Goal: Task Accomplishment & Management: Manage account settings

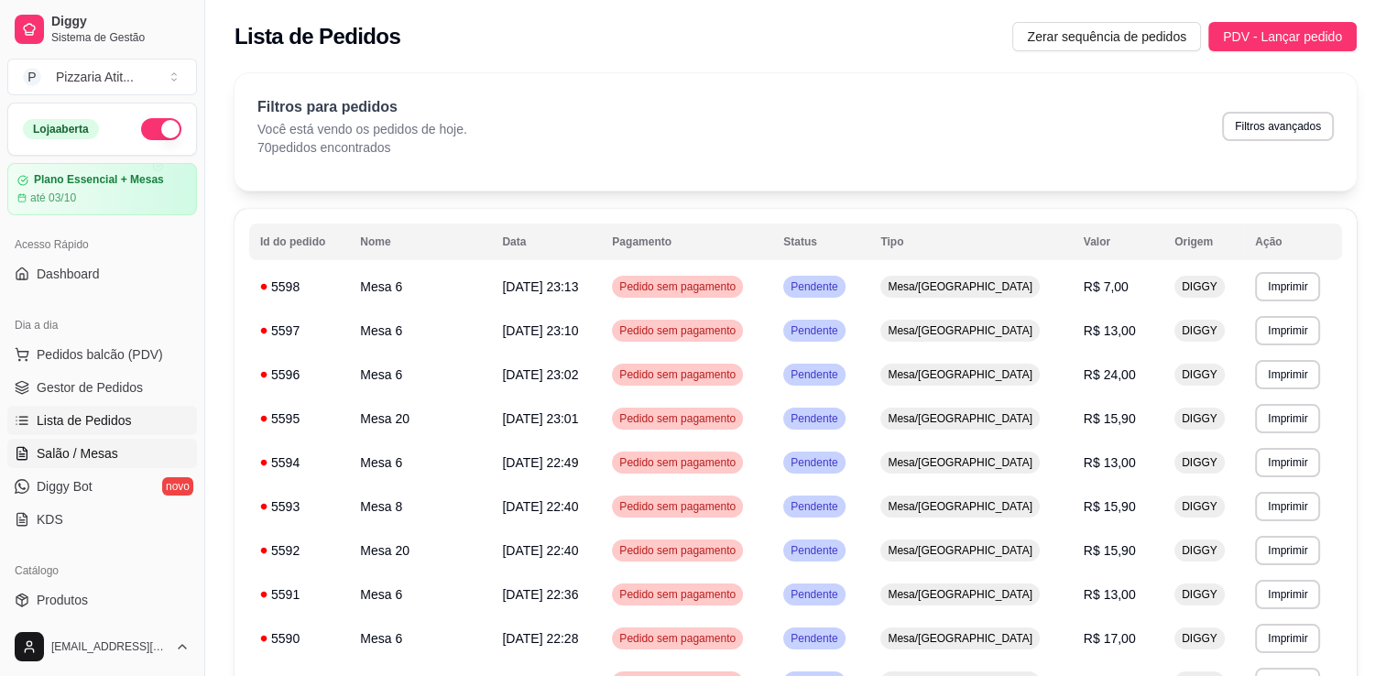
click at [95, 456] on span "Salão / Mesas" at bounding box center [78, 453] width 82 height 18
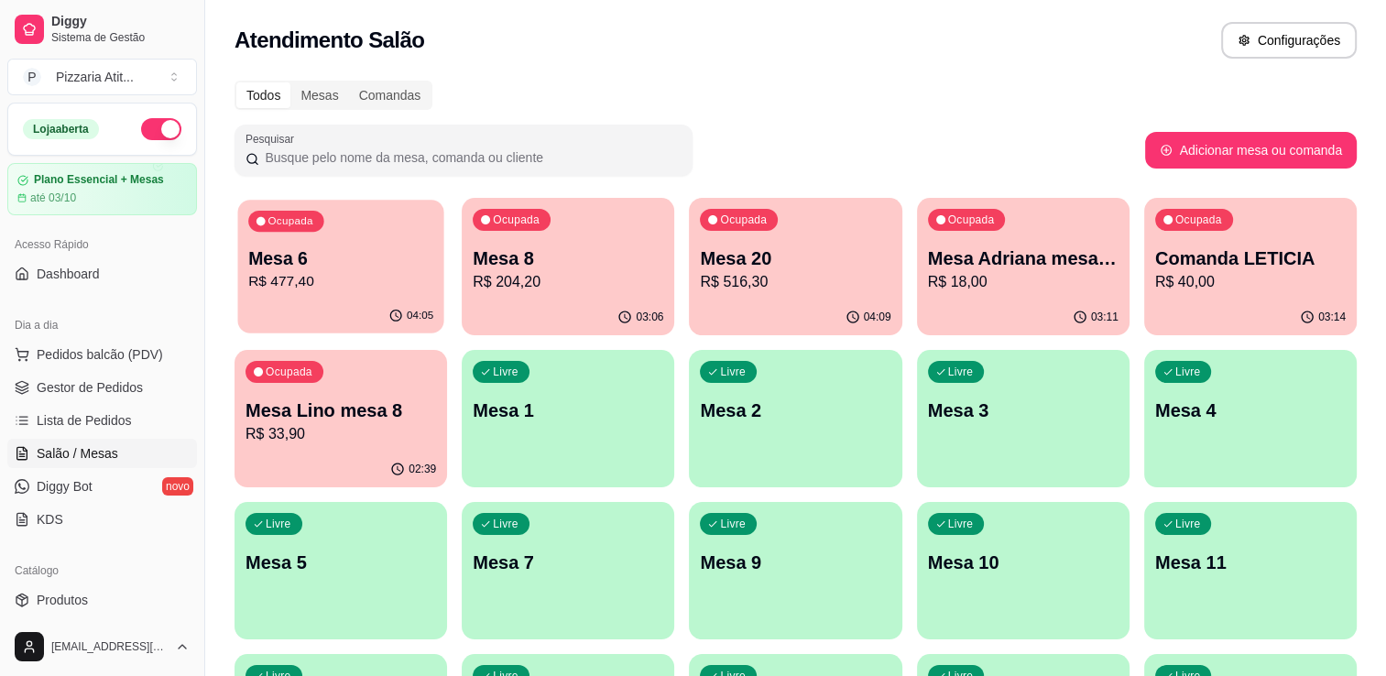
click at [407, 269] on p "Mesa 6" at bounding box center [340, 258] width 185 height 25
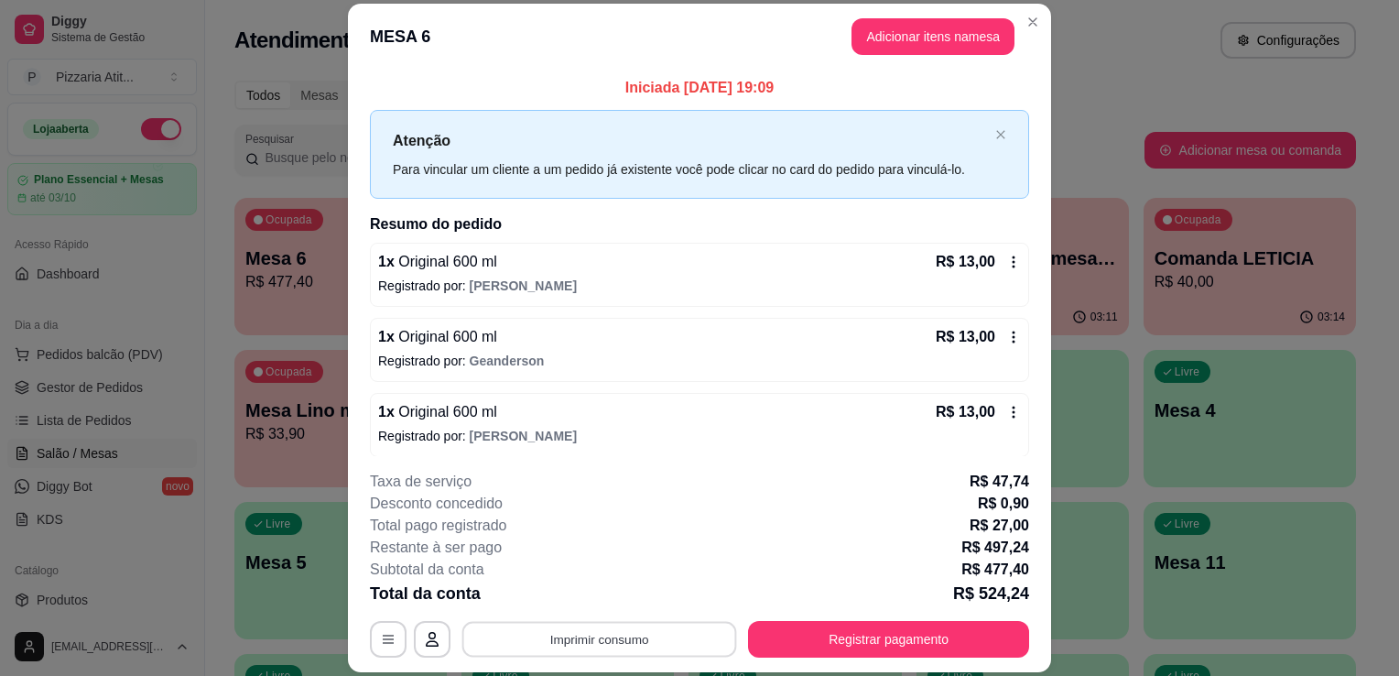
click at [502, 636] on button "Imprimir consumo" at bounding box center [600, 640] width 275 height 36
click at [584, 586] on button "IMPRESSORA" at bounding box center [598, 597] width 128 height 28
click at [784, 633] on button "Registrar pagamento" at bounding box center [889, 640] width 273 height 36
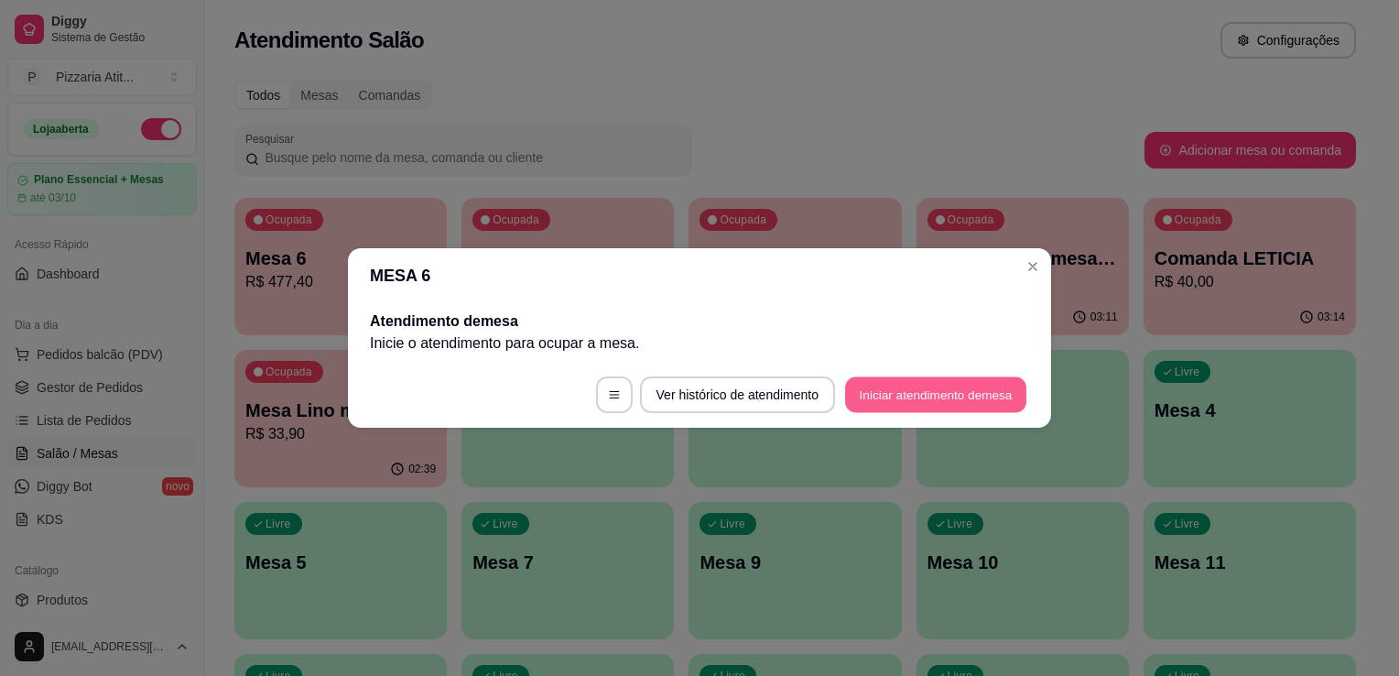
click at [900, 393] on button "Iniciar atendimento de mesa" at bounding box center [935, 395] width 181 height 36
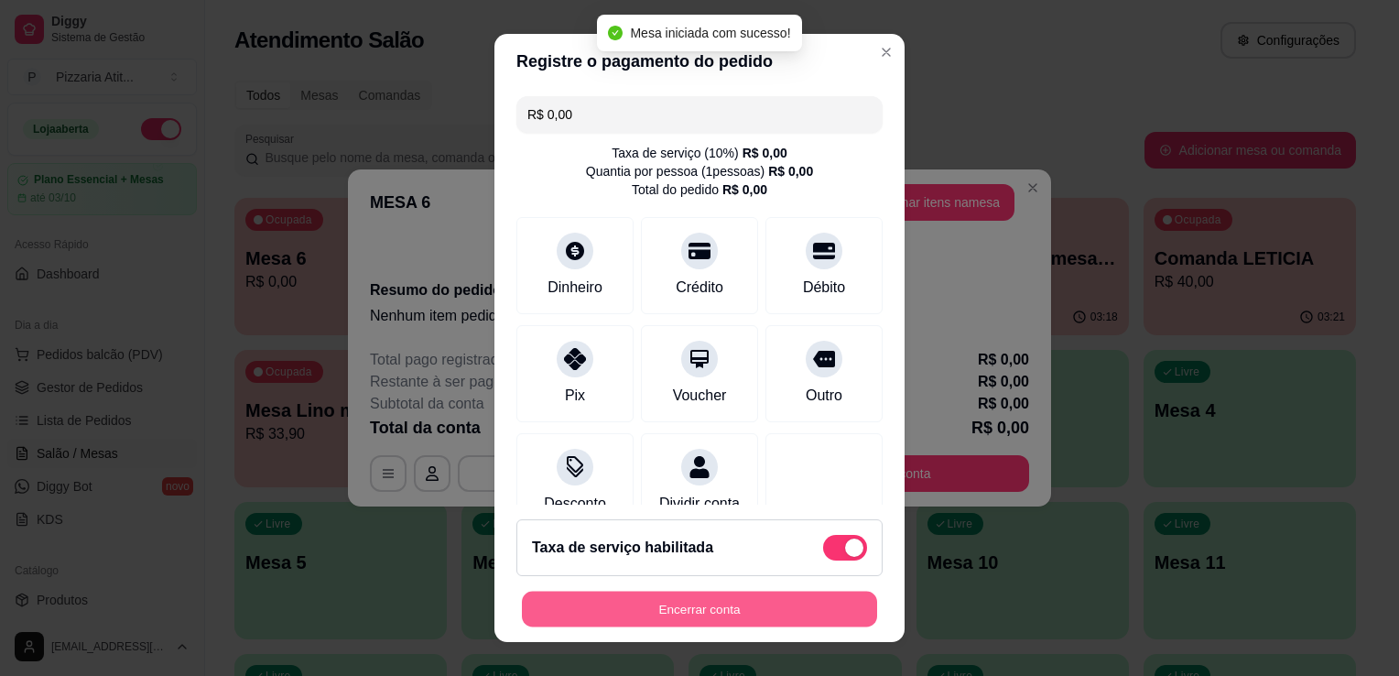
click at [751, 614] on button "Encerrar conta" at bounding box center [699, 610] width 355 height 36
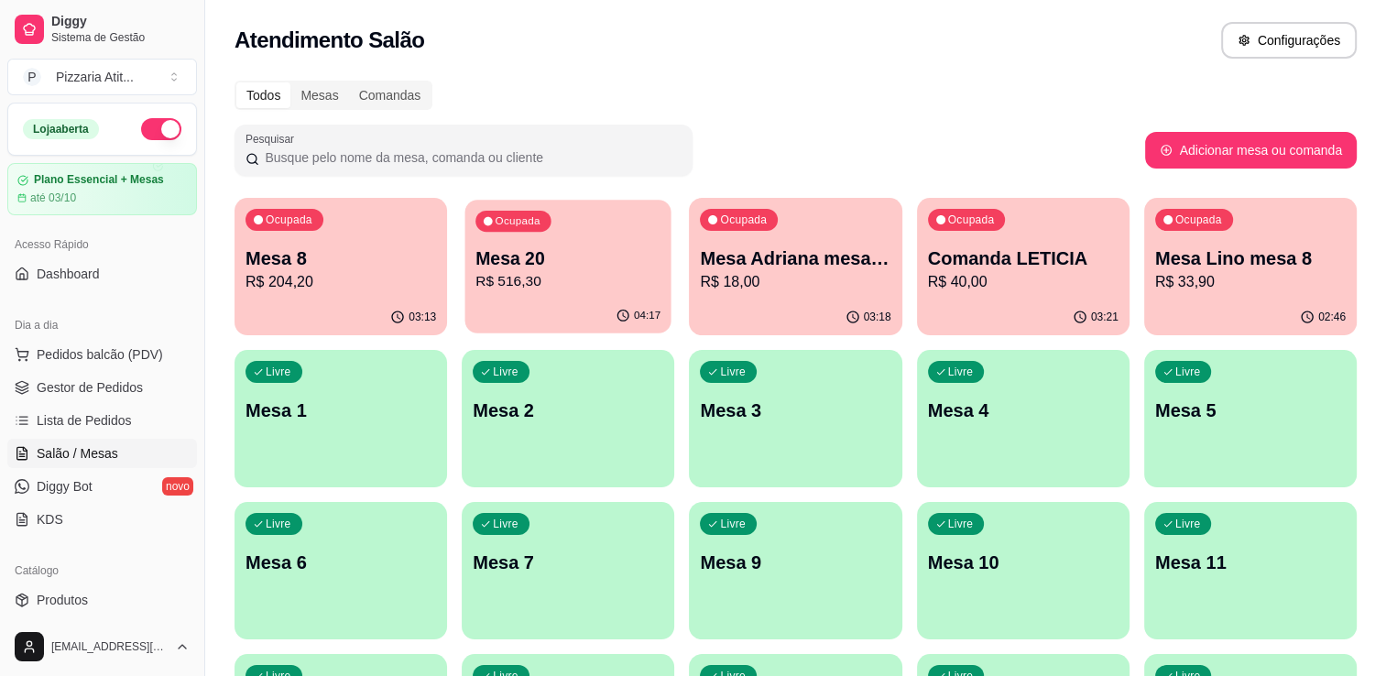
click at [575, 285] on p "R$ 516,30" at bounding box center [567, 281] width 185 height 21
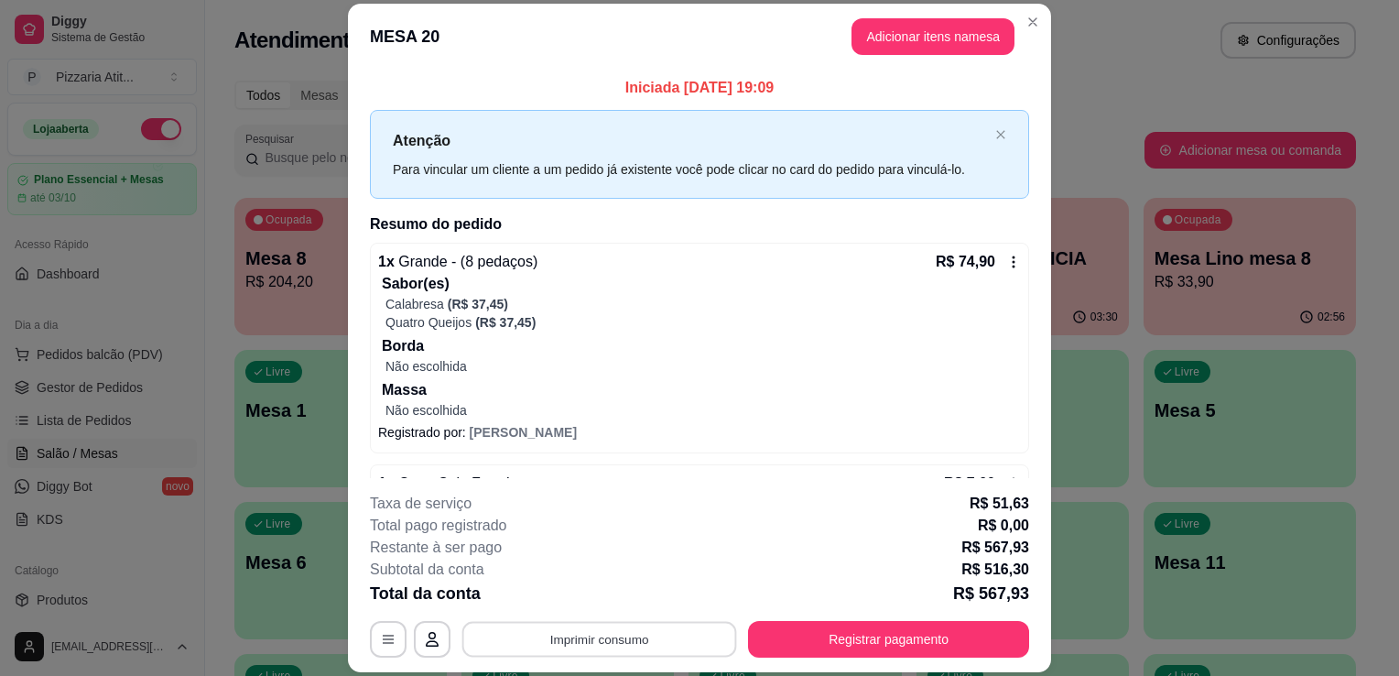
click at [652, 637] on button "Imprimir consumo" at bounding box center [600, 640] width 275 height 36
click at [619, 603] on button "IMPRESSORA" at bounding box center [598, 597] width 133 height 29
click at [861, 636] on button "Registrar pagamento" at bounding box center [888, 639] width 281 height 37
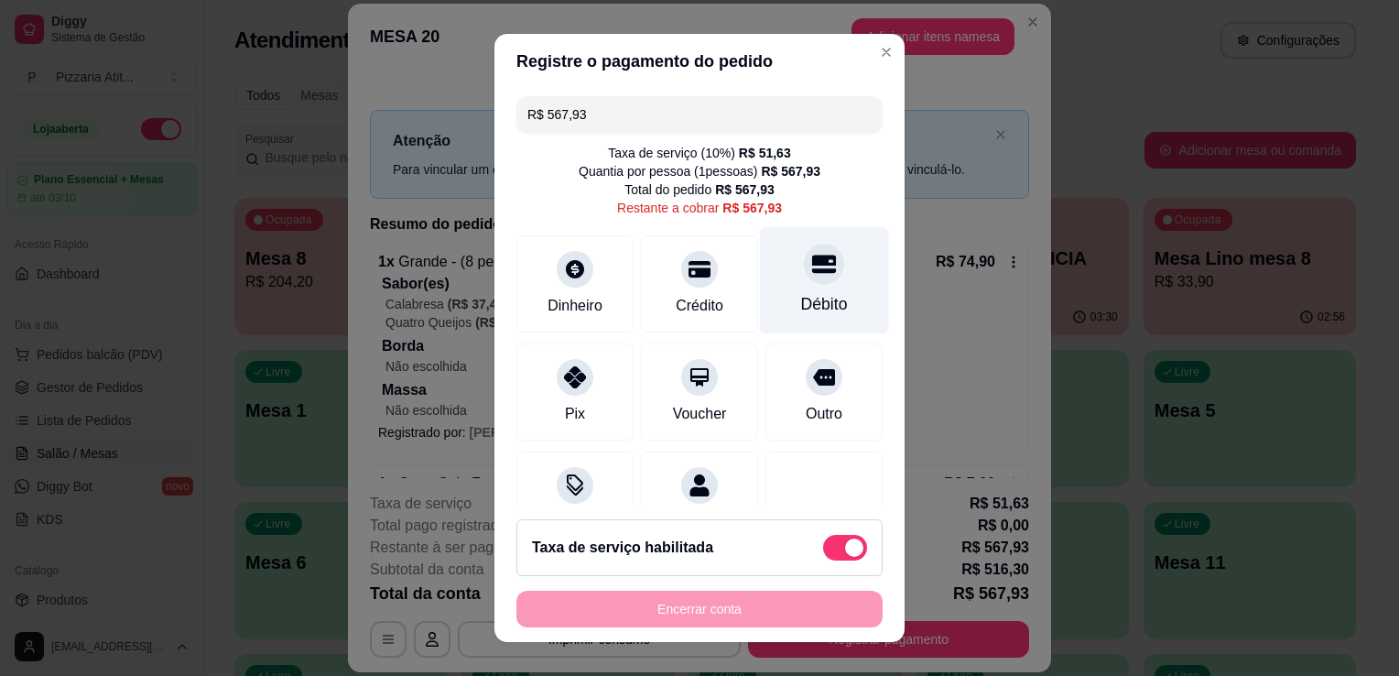
click at [801, 312] on div "Débito" at bounding box center [824, 304] width 47 height 24
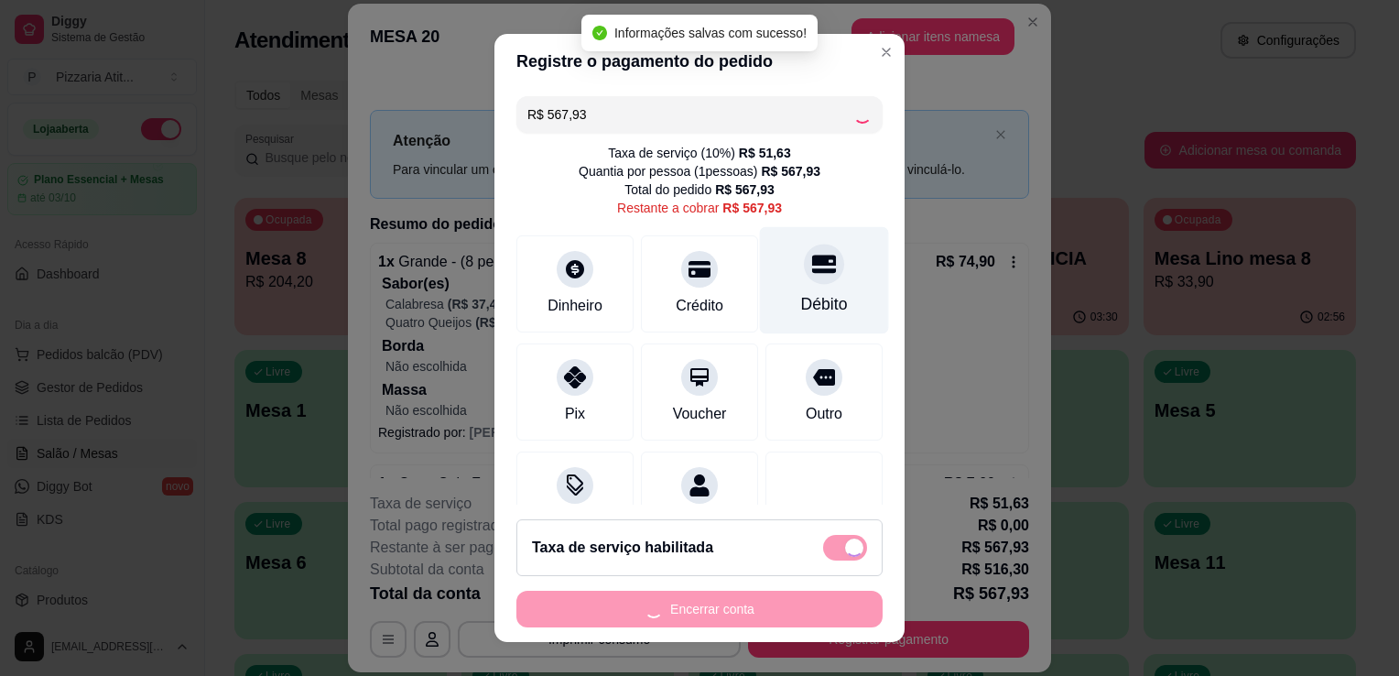
type input "R$ 0,00"
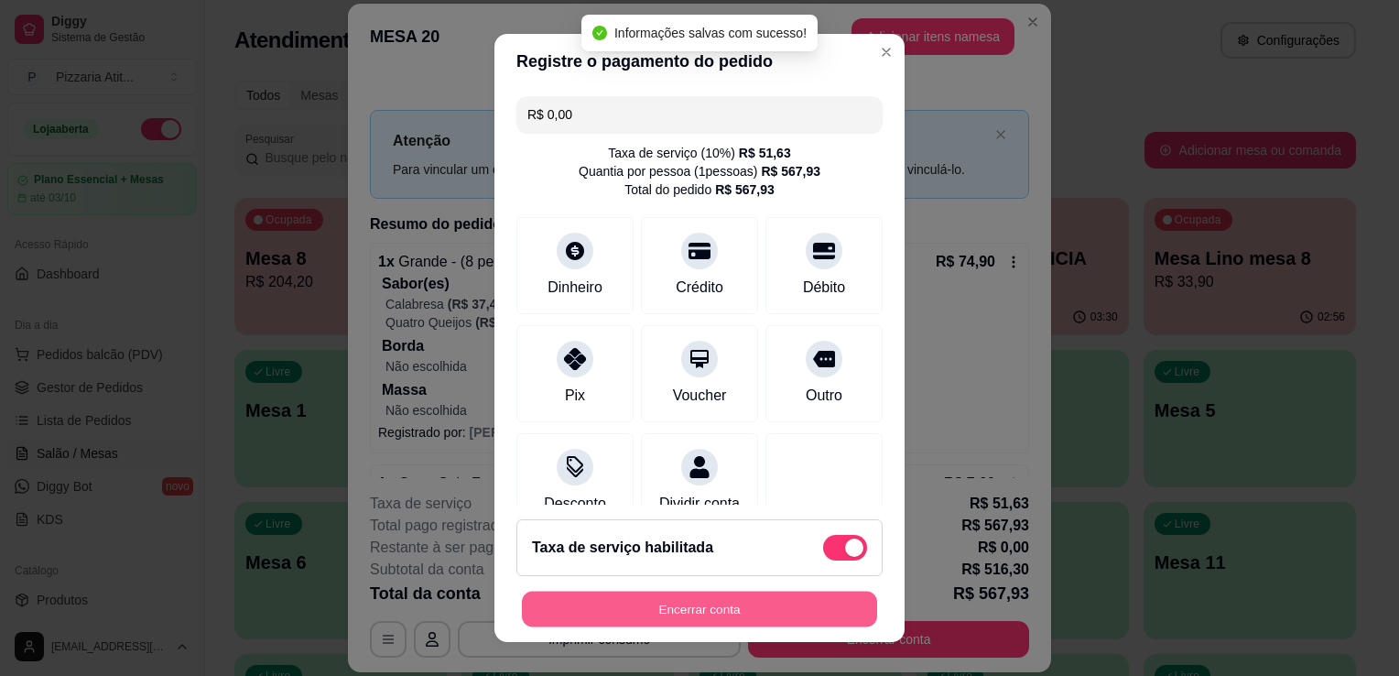
click at [792, 599] on button "Encerrar conta" at bounding box center [699, 610] width 355 height 36
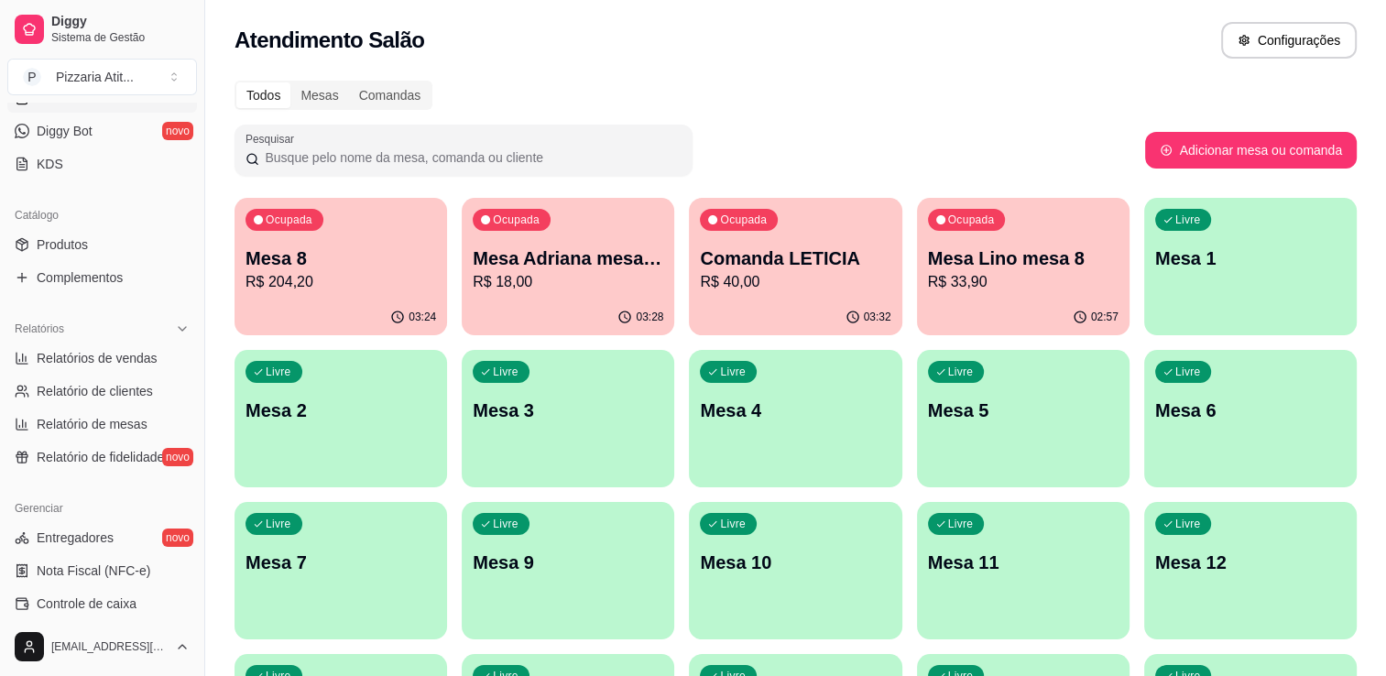
scroll to position [491, 0]
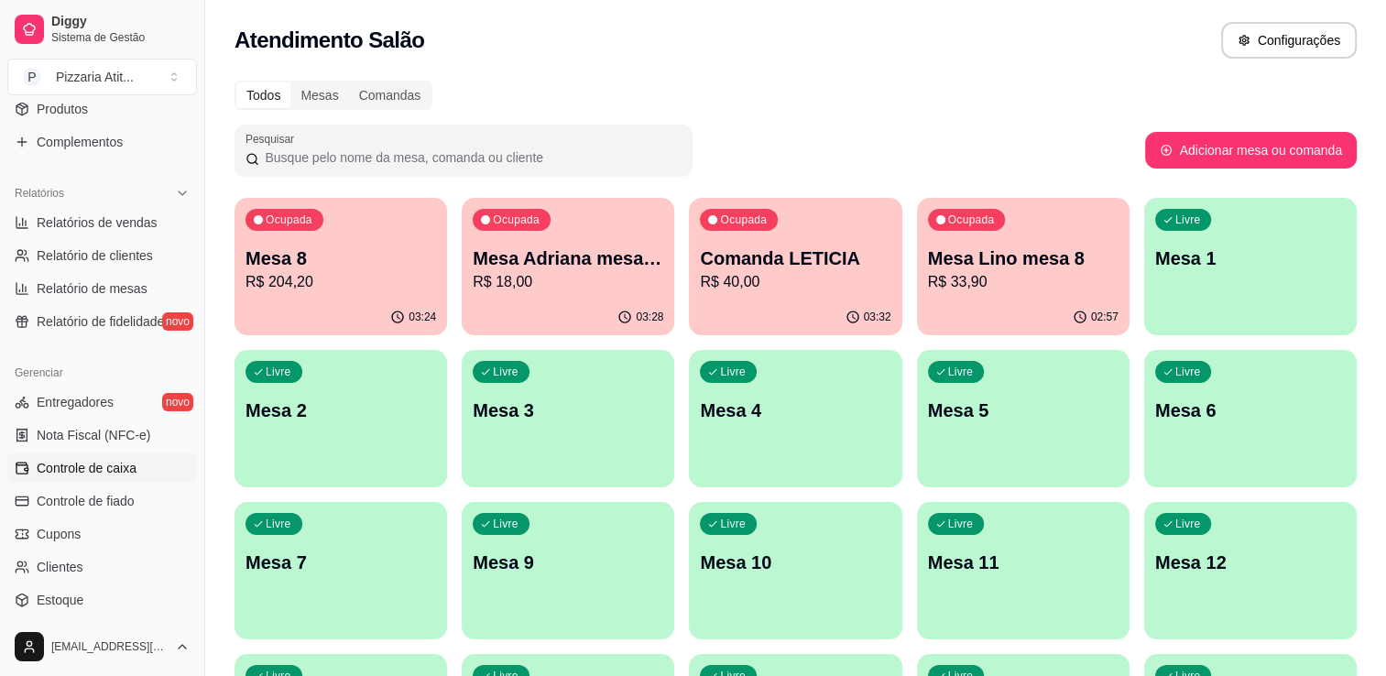
click at [139, 456] on link "Controle de caixa" at bounding box center [102, 467] width 190 height 29
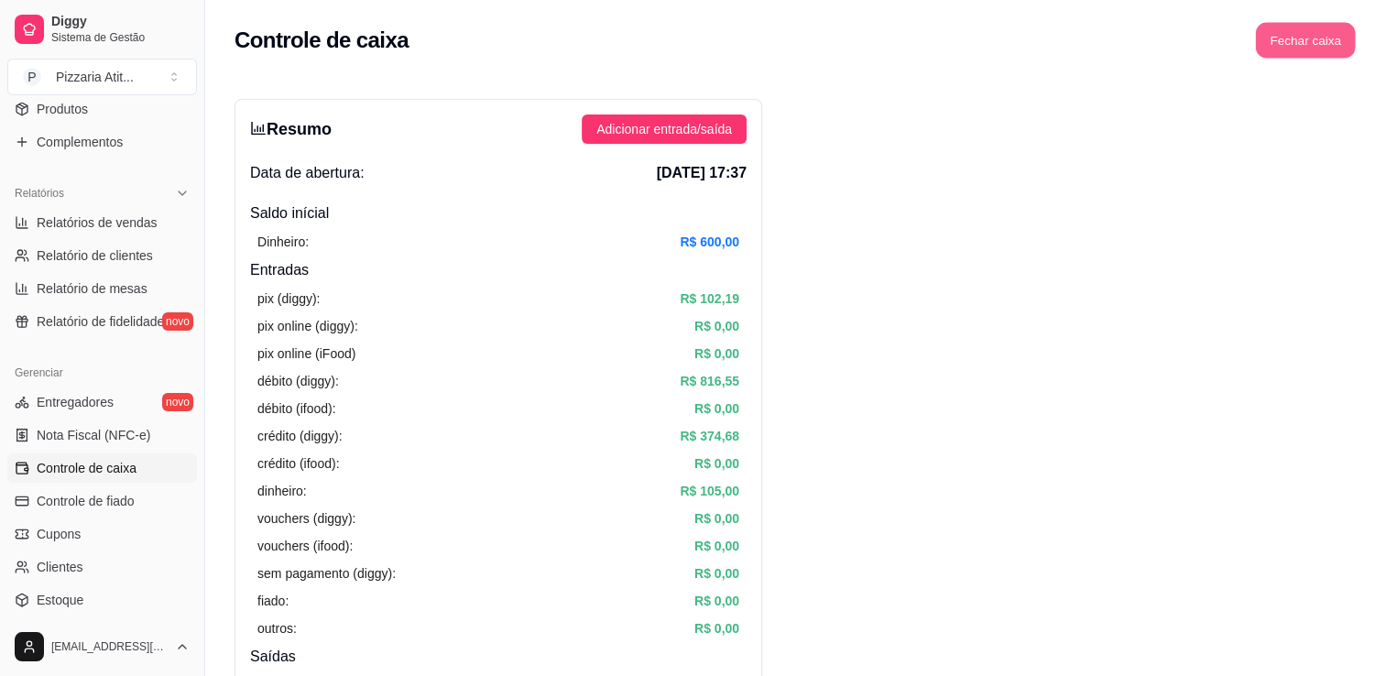
click at [1290, 35] on button "Fechar caixa" at bounding box center [1306, 41] width 100 height 36
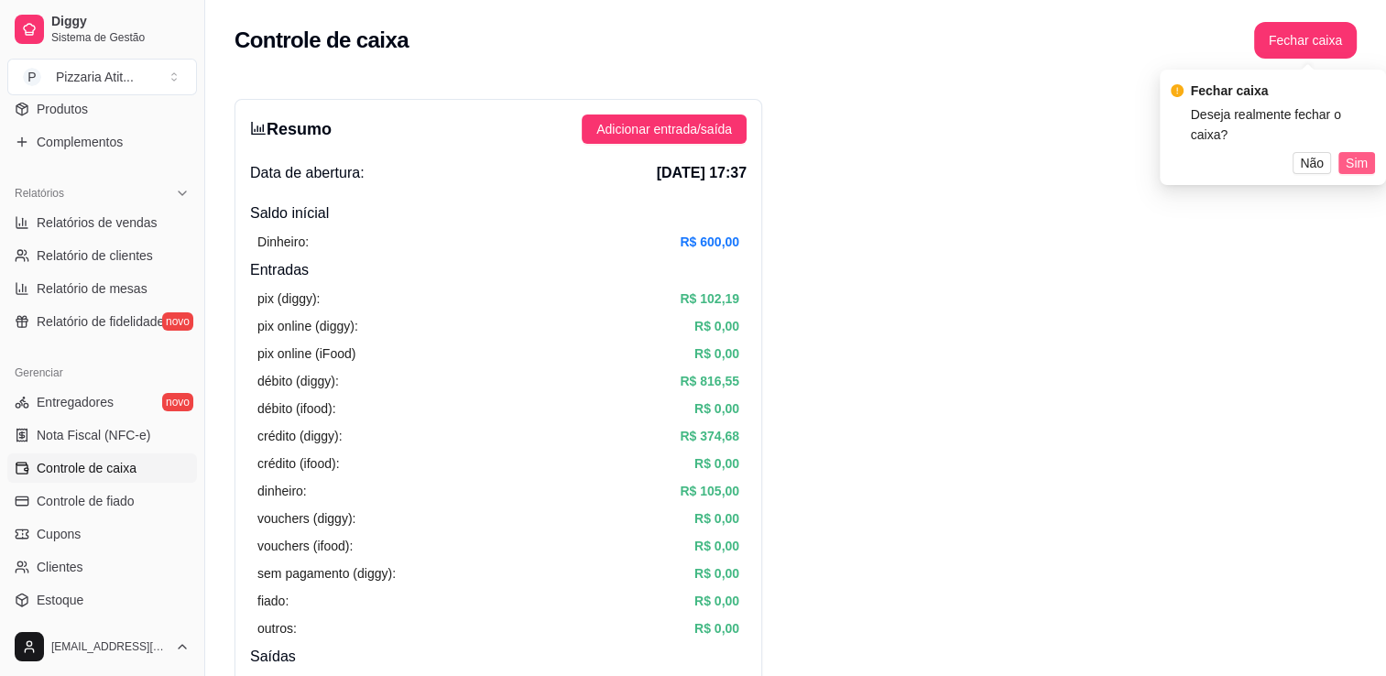
click at [1359, 170] on div "Fechar caixa Deseja realmente fechar o caixa? Não Sim" at bounding box center [1272, 127] width 226 height 115
click at [1359, 168] on span "Sim" at bounding box center [1356, 178] width 22 height 20
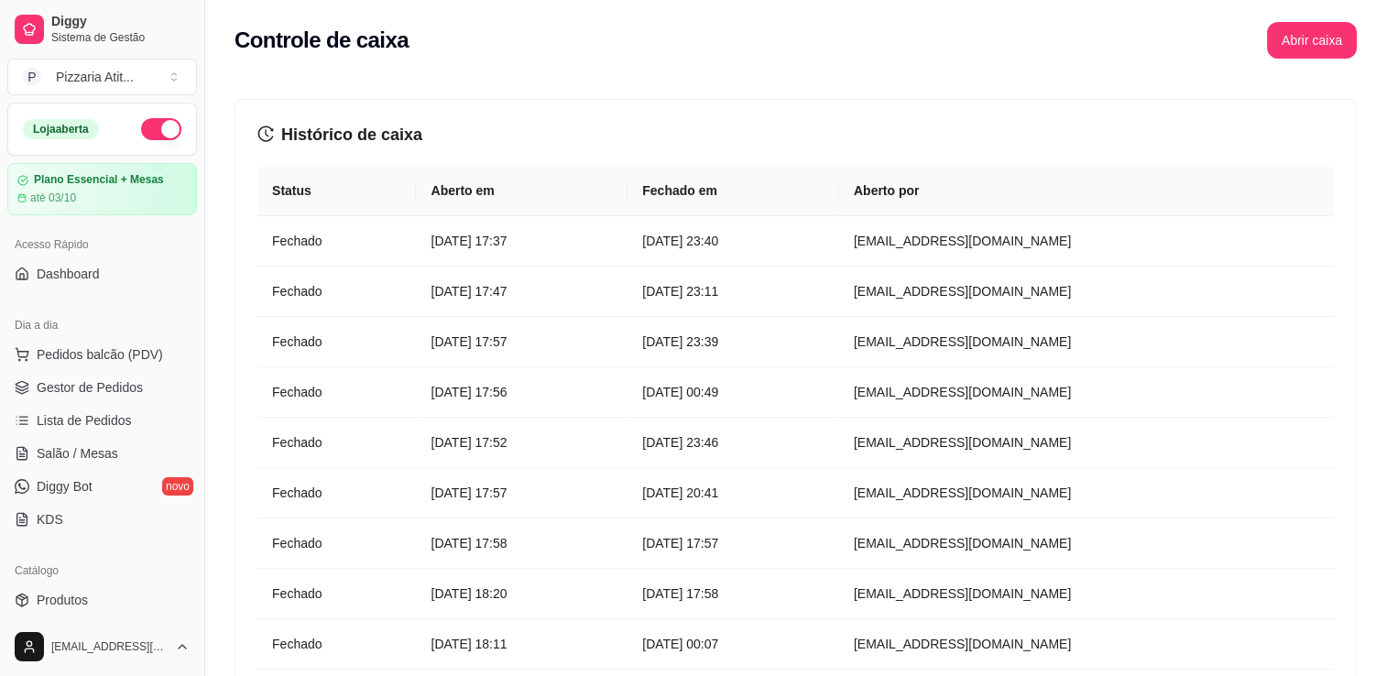
click at [141, 130] on button "button" at bounding box center [161, 129] width 40 height 22
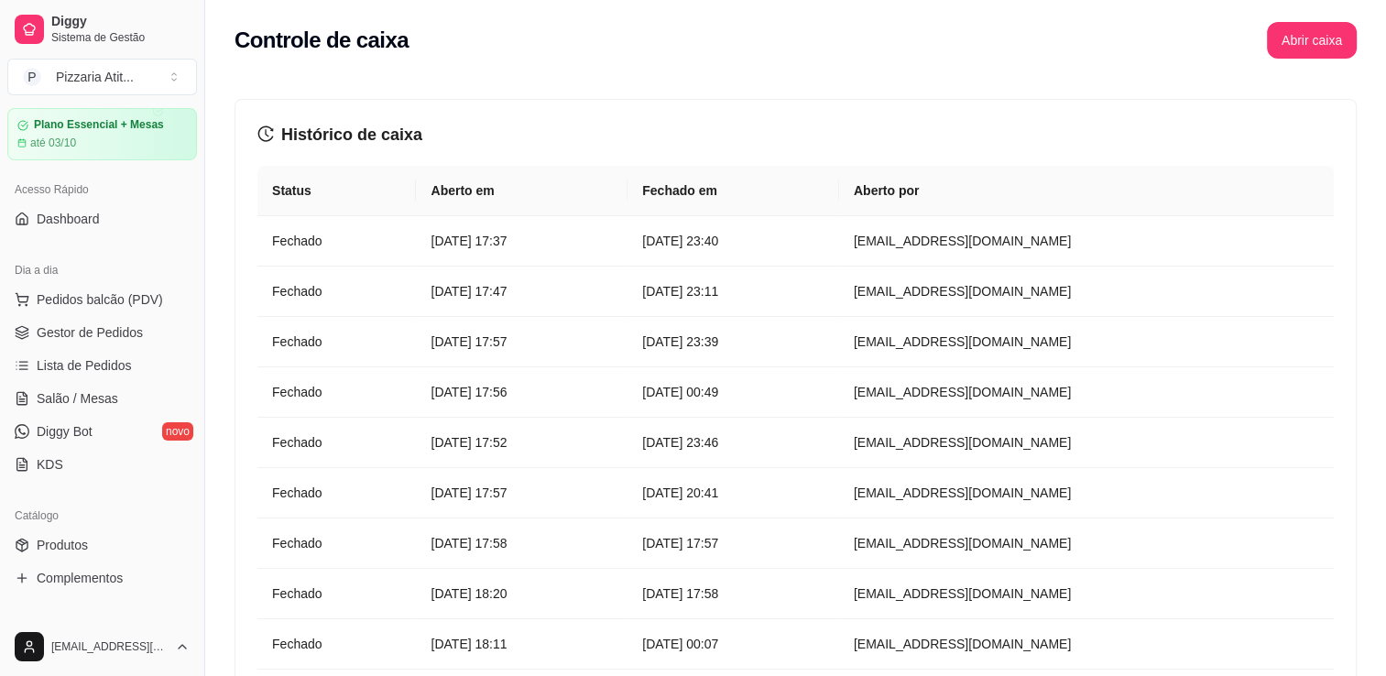
scroll to position [84, 0]
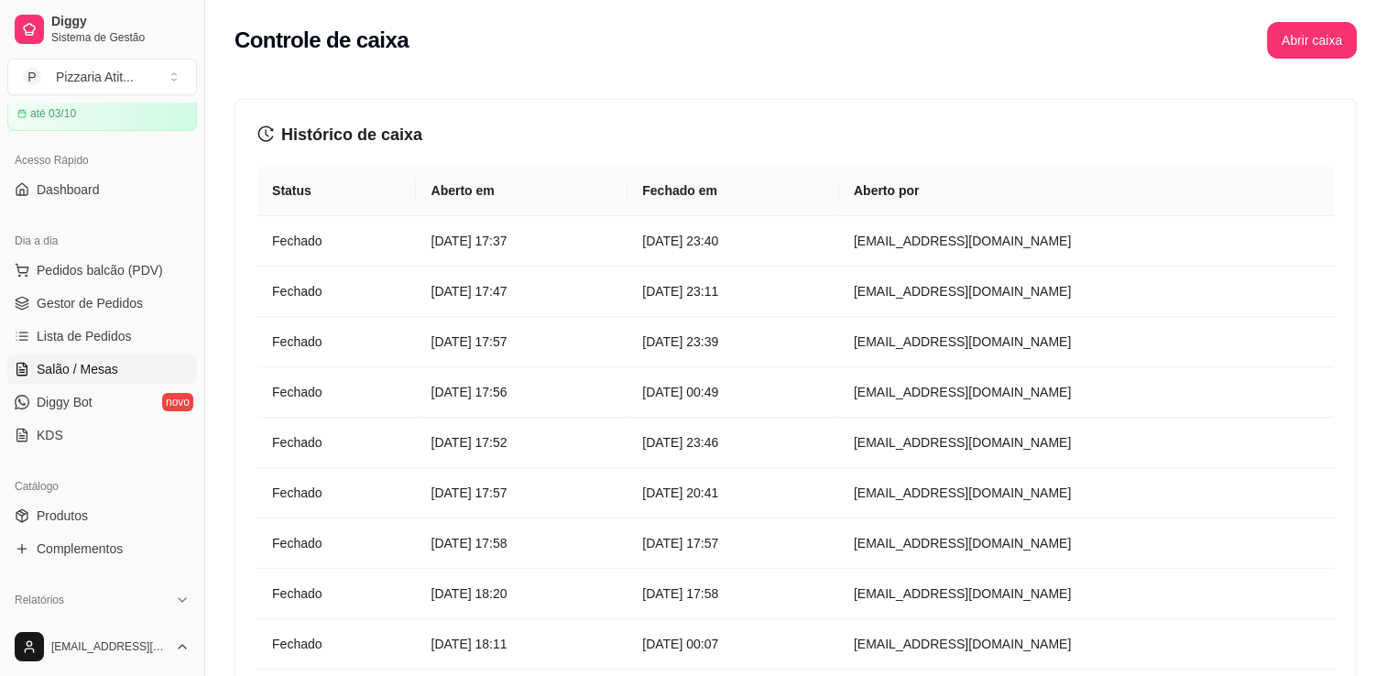
click at [89, 363] on span "Salão / Mesas" at bounding box center [78, 369] width 82 height 18
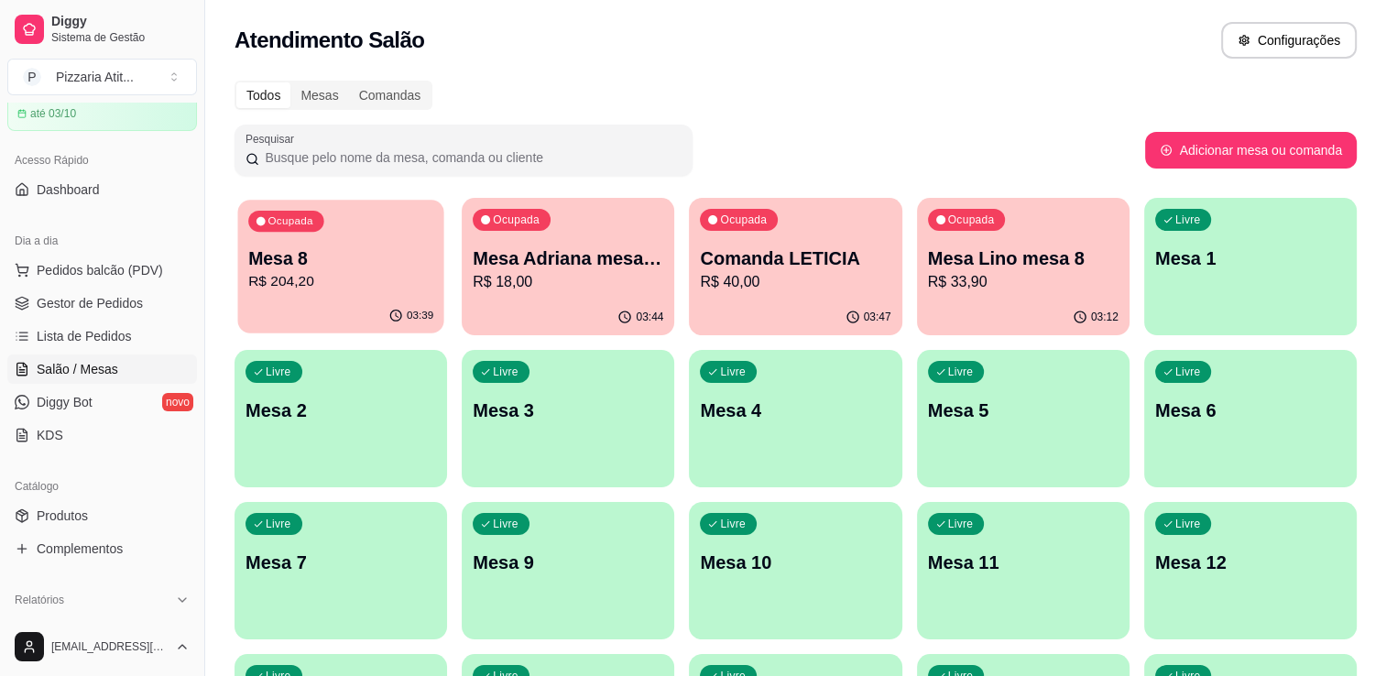
click at [407, 287] on p "R$ 204,20" at bounding box center [340, 281] width 185 height 21
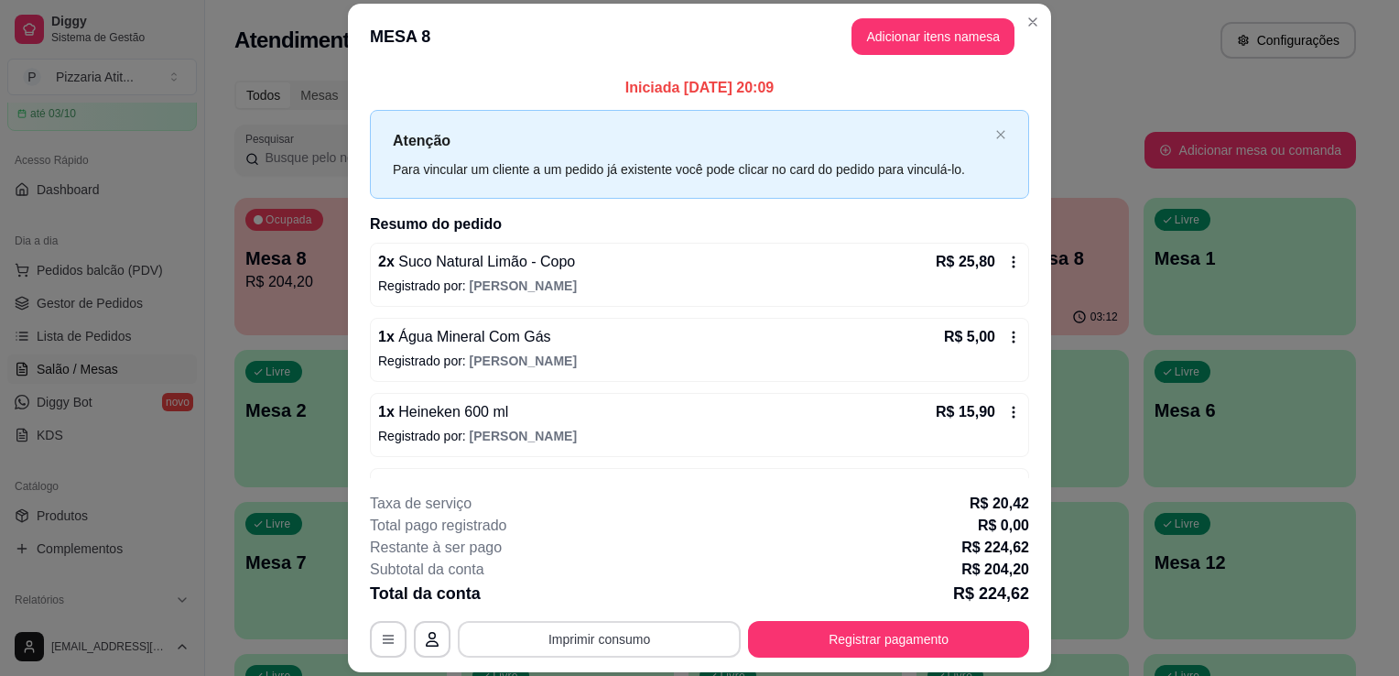
click at [623, 636] on button "Imprimir consumo" at bounding box center [599, 639] width 283 height 37
click at [608, 607] on button "IMPRESSORA" at bounding box center [598, 597] width 128 height 28
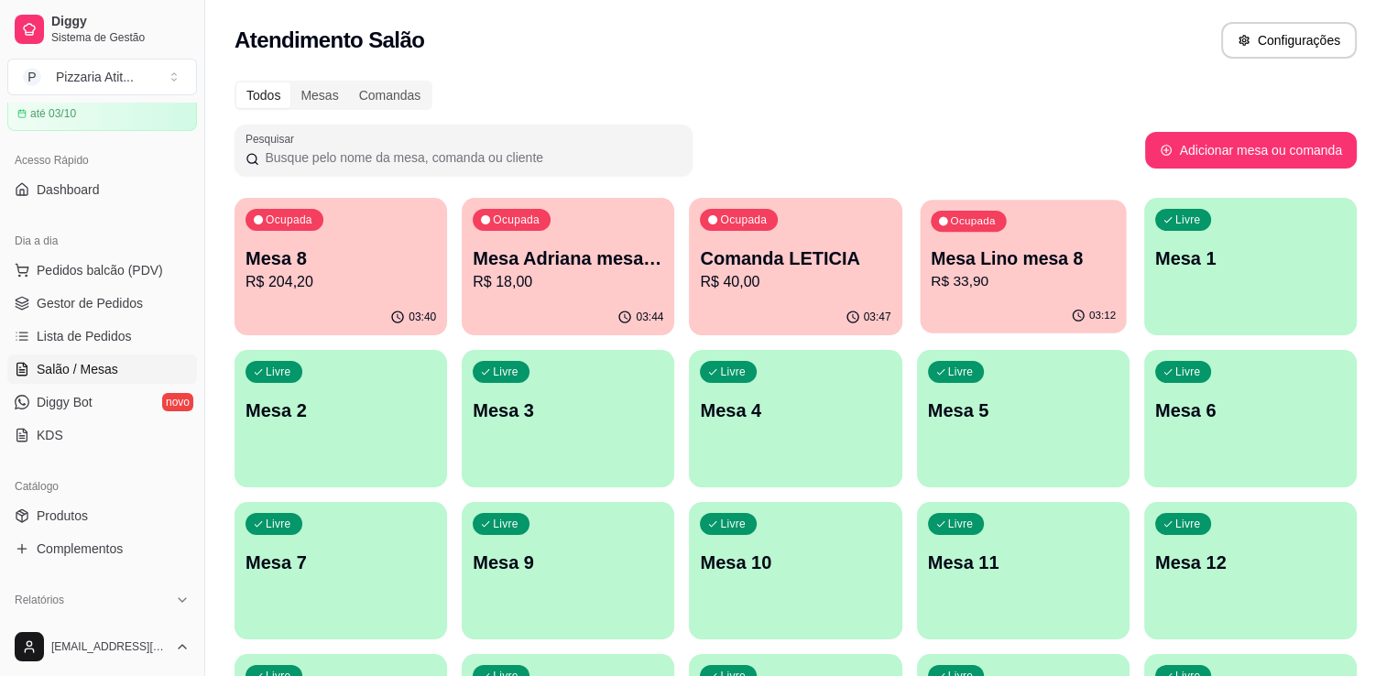
click at [988, 289] on p "R$ 33,90" at bounding box center [1023, 281] width 185 height 21
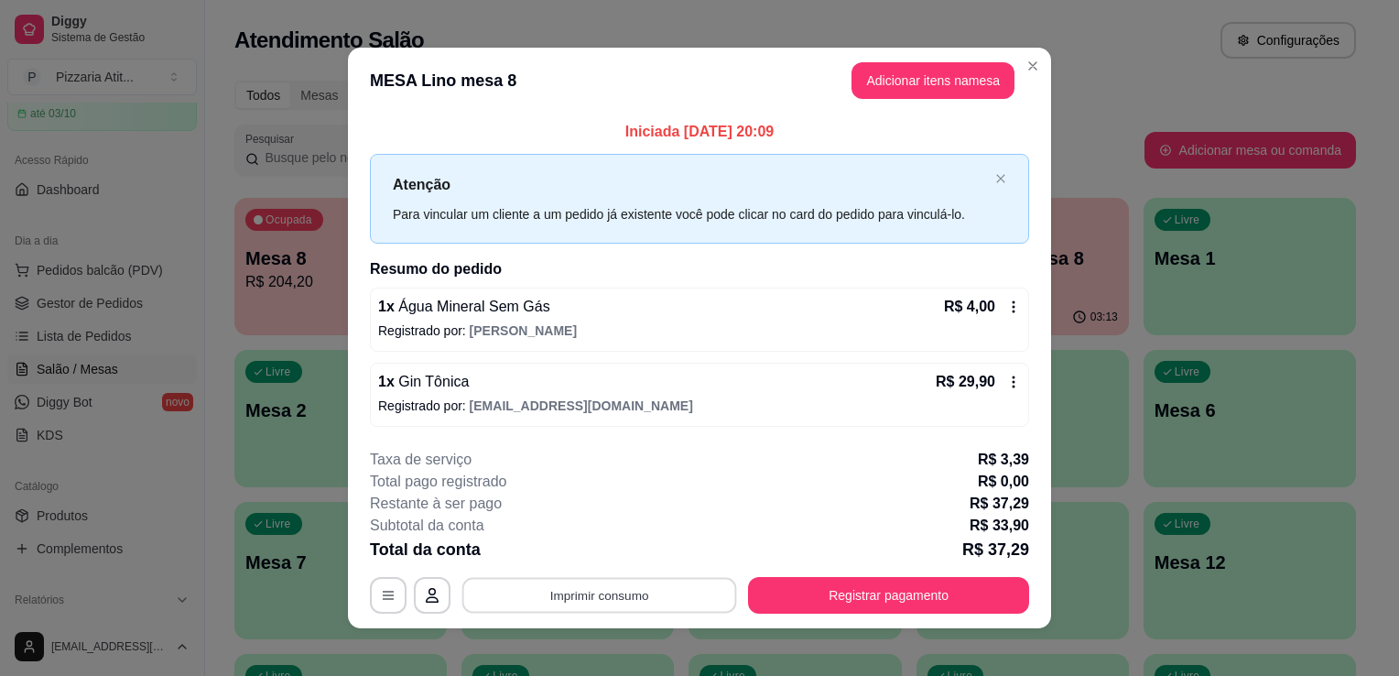
click at [581, 593] on button "Imprimir consumo" at bounding box center [600, 595] width 275 height 36
click at [590, 559] on button "IMPRESSORA" at bounding box center [598, 552] width 128 height 28
